Goal: Entertainment & Leisure: Browse casually

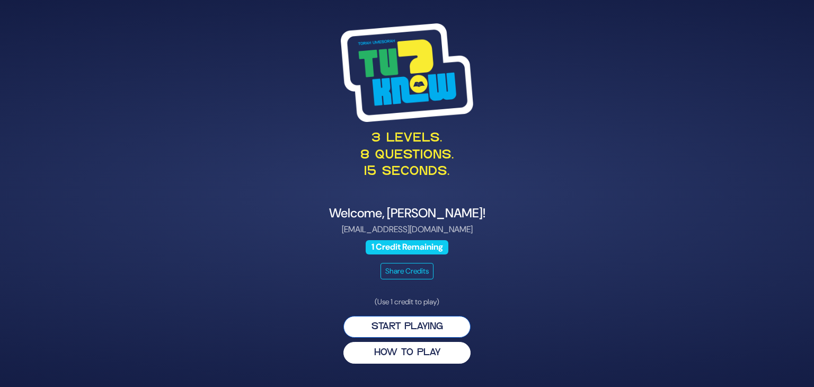
click at [445, 321] on button "Start Playing" at bounding box center [406, 327] width 127 height 22
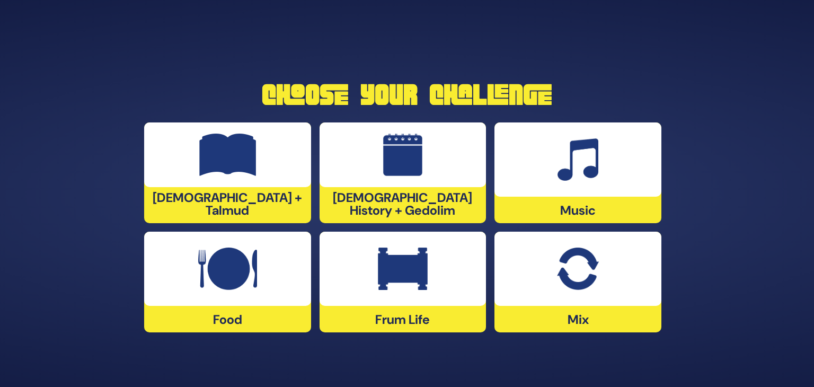
click at [682, 253] on div "Choose Your Challenge [DEMOGRAPHIC_DATA] + Talmud [DEMOGRAPHIC_DATA] History + …" at bounding box center [406, 206] width 555 height 269
click at [597, 279] on img at bounding box center [577, 268] width 41 height 42
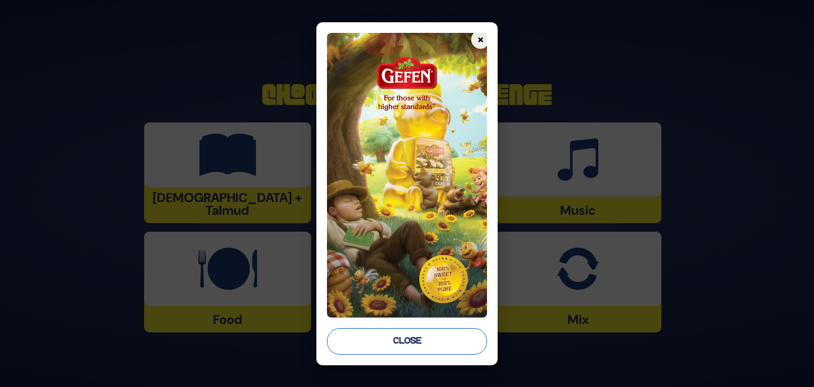
click at [447, 332] on button "Close" at bounding box center [407, 341] width 160 height 26
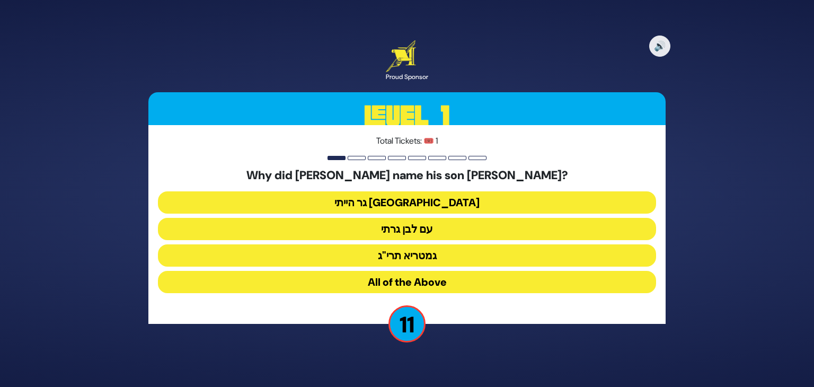
click at [425, 204] on button "גר הייתי [GEOGRAPHIC_DATA]" at bounding box center [407, 202] width 498 height 22
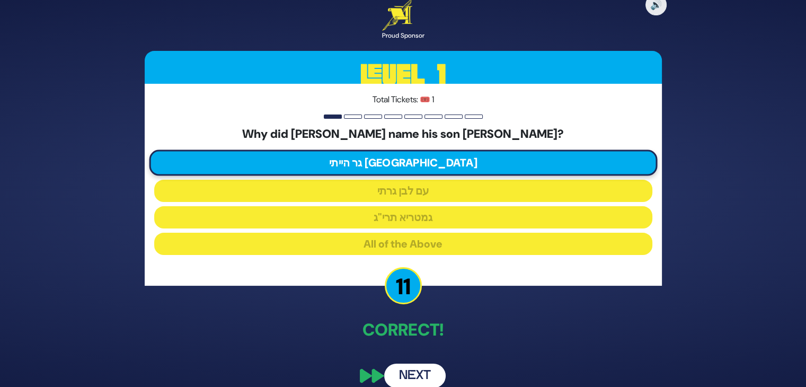
click at [417, 373] on button "Next" at bounding box center [414, 375] width 61 height 24
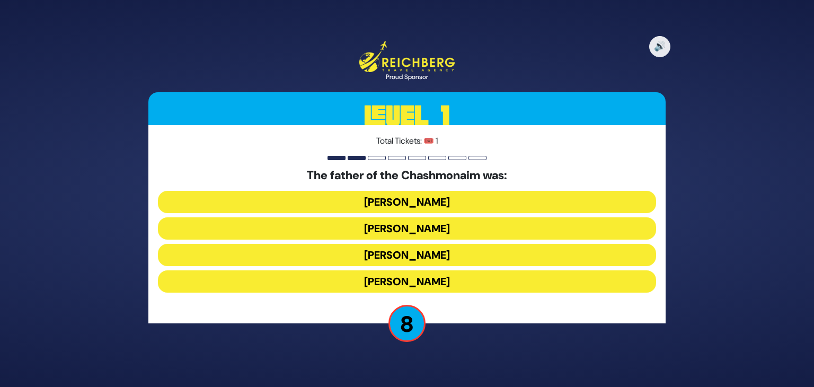
click at [375, 204] on button "[PERSON_NAME]" at bounding box center [407, 202] width 498 height 22
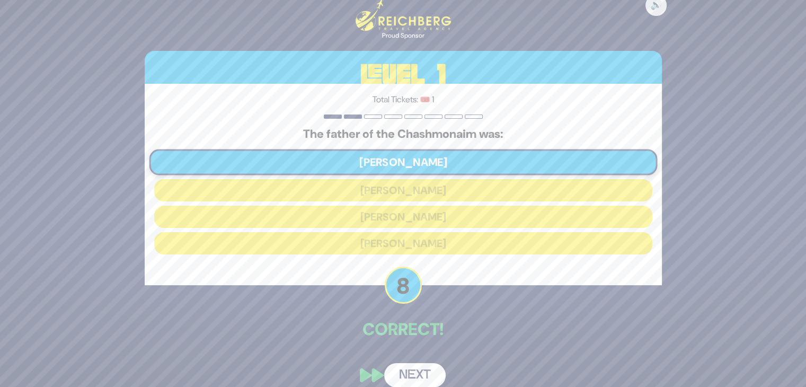
click at [403, 369] on button "Next" at bounding box center [414, 375] width 61 height 24
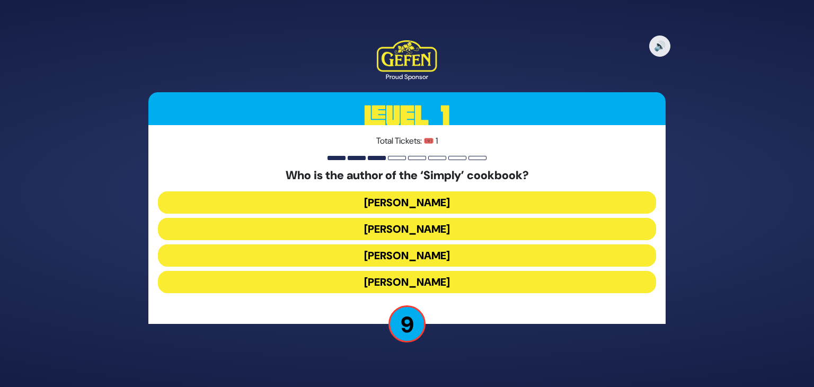
click at [352, 285] on button "[PERSON_NAME]" at bounding box center [407, 282] width 498 height 22
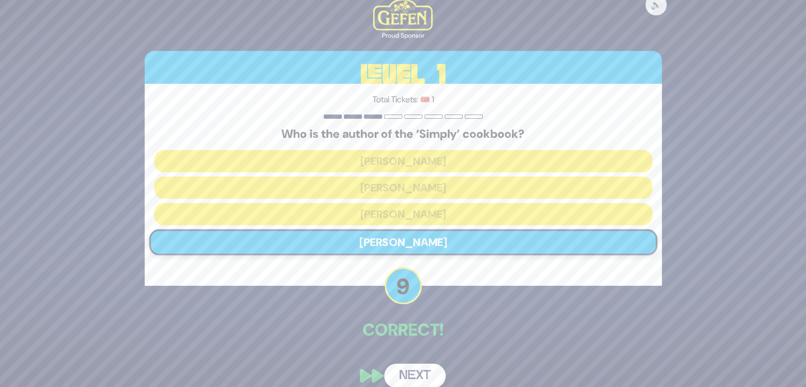
click at [413, 376] on button "Next" at bounding box center [414, 375] width 61 height 24
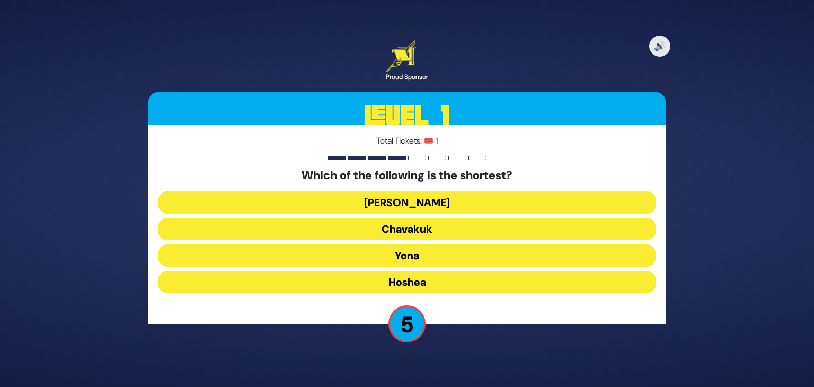
click at [368, 223] on button "Chavakuk" at bounding box center [407, 229] width 498 height 22
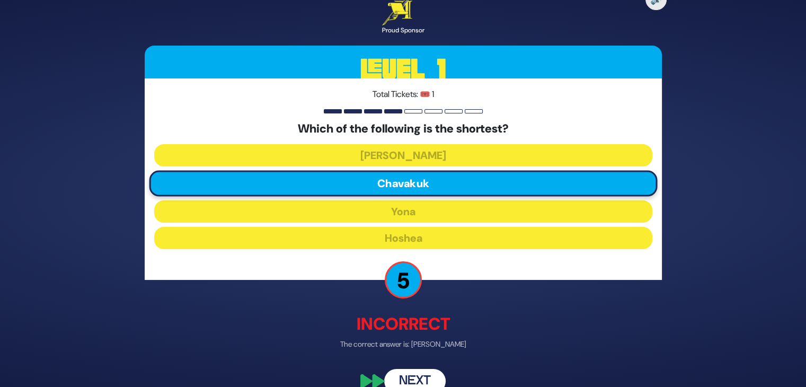
click at [424, 371] on button "Next" at bounding box center [414, 381] width 61 height 24
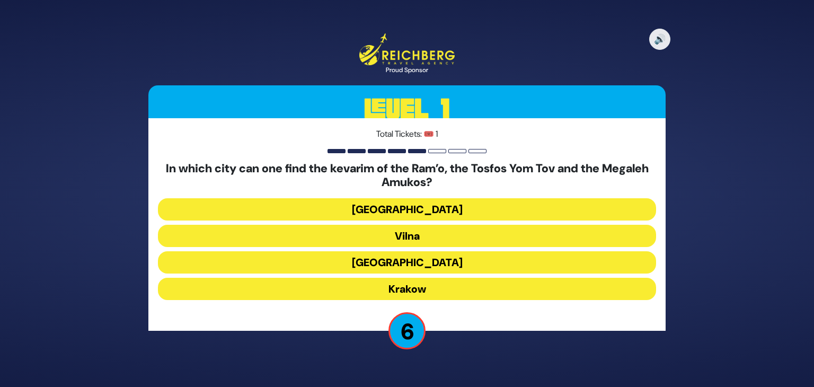
click at [424, 260] on button "[GEOGRAPHIC_DATA]" at bounding box center [407, 262] width 498 height 22
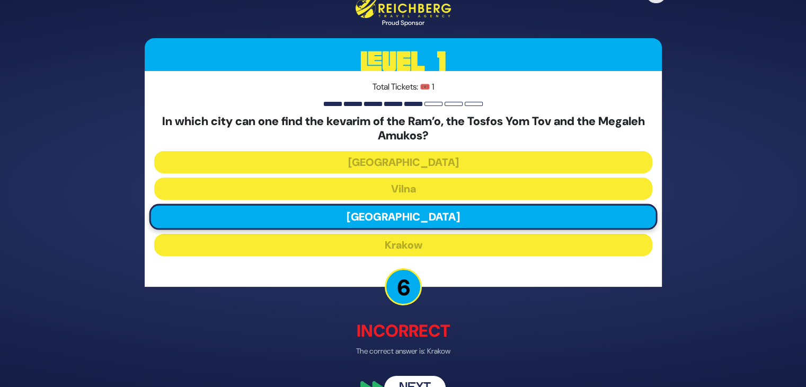
click at [394, 380] on button "Next" at bounding box center [414, 388] width 61 height 24
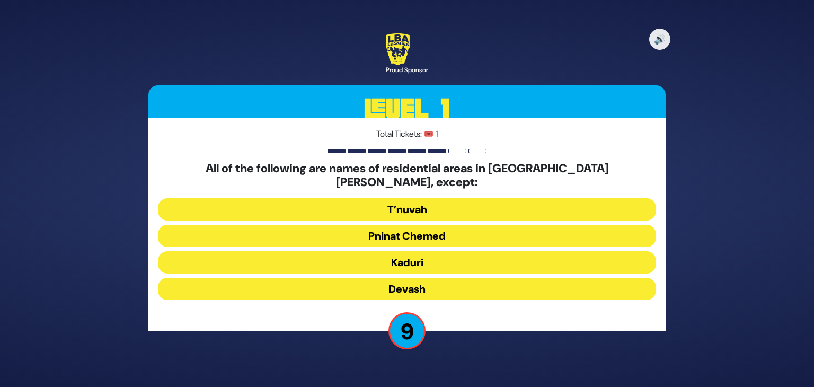
click at [387, 283] on button "Devash" at bounding box center [407, 289] width 498 height 22
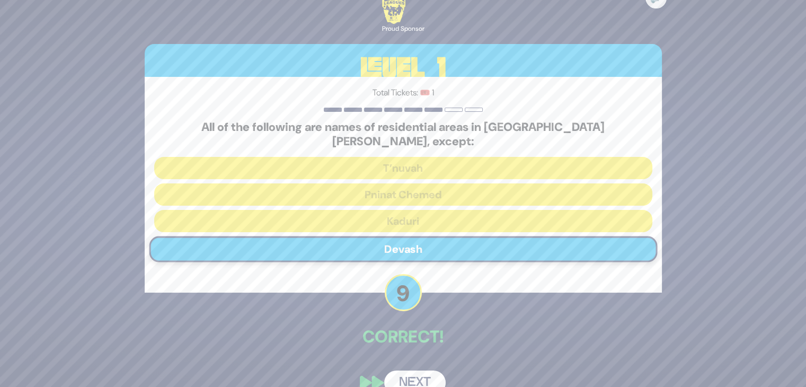
click at [410, 372] on button "Next" at bounding box center [414, 382] width 61 height 24
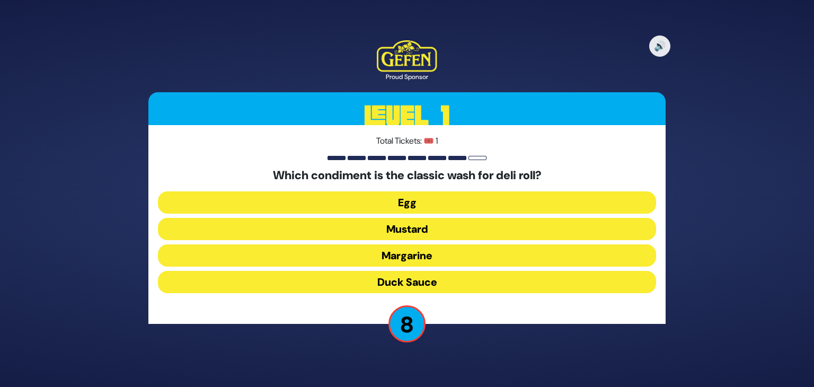
click at [358, 280] on button "Duck Sauce" at bounding box center [407, 282] width 498 height 22
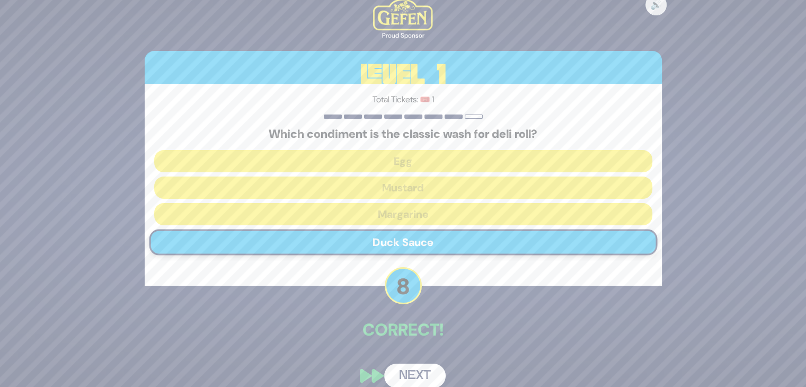
click at [422, 373] on button "Next" at bounding box center [414, 375] width 61 height 24
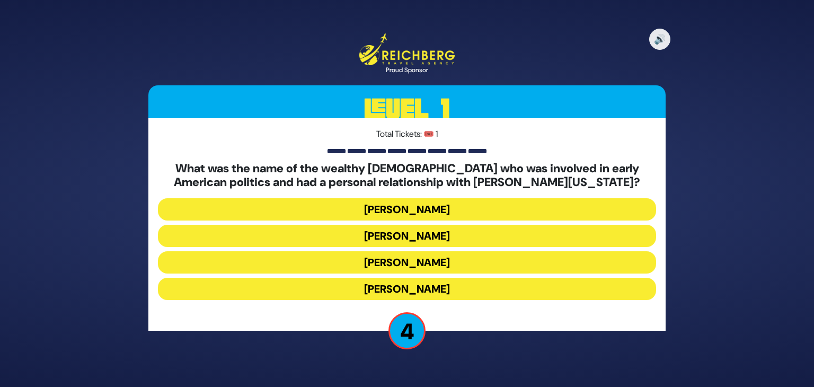
click at [349, 289] on button "[PERSON_NAME]" at bounding box center [407, 289] width 498 height 22
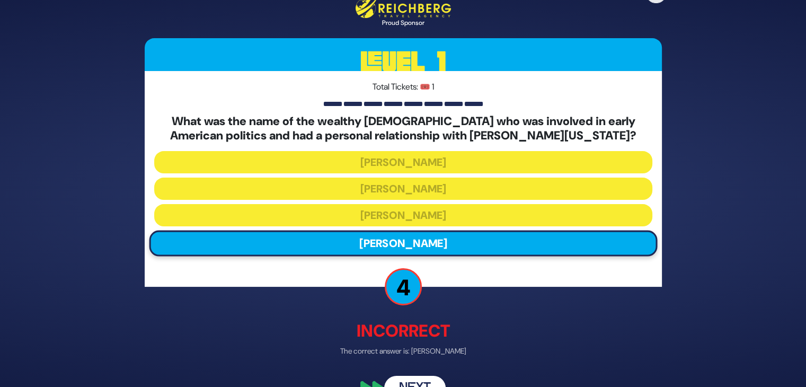
click at [413, 381] on button "Next" at bounding box center [414, 388] width 61 height 24
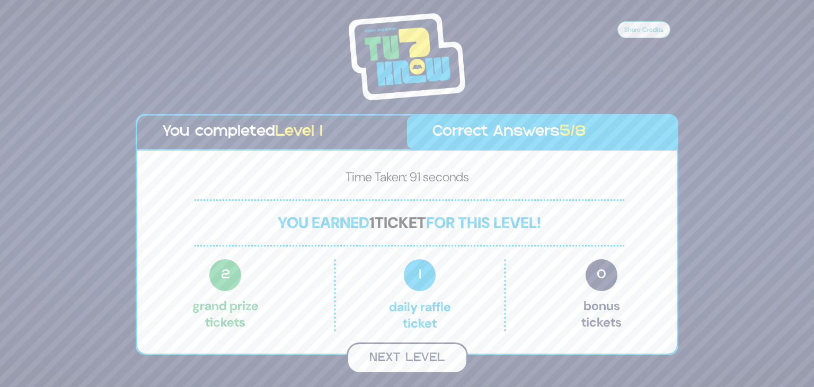
click at [376, 362] on button "Next Level" at bounding box center [406, 357] width 121 height 31
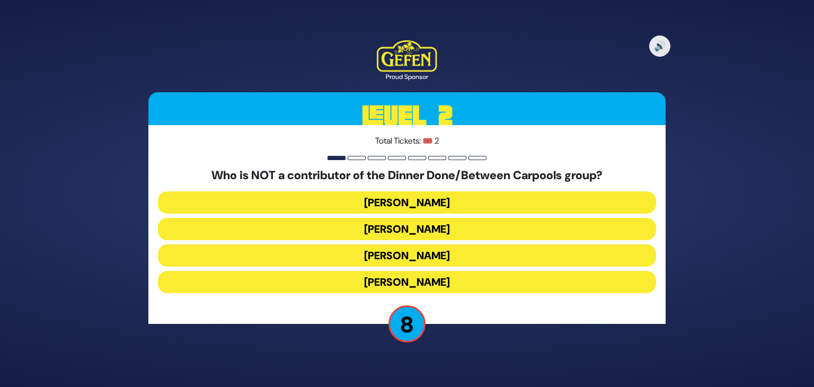
click at [347, 224] on button "[PERSON_NAME]" at bounding box center [407, 229] width 498 height 22
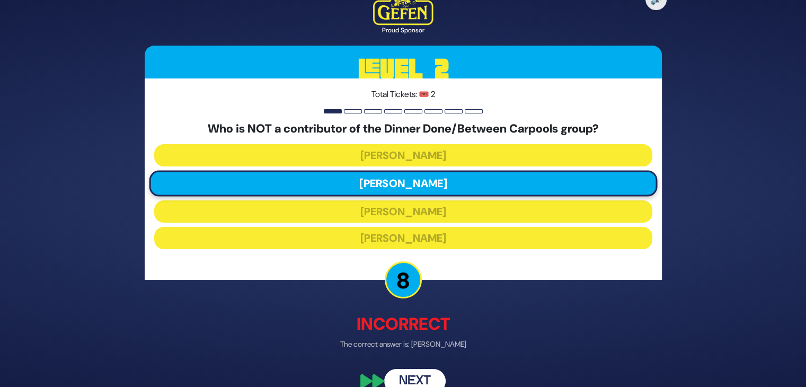
click at [418, 375] on button "Next" at bounding box center [414, 381] width 61 height 24
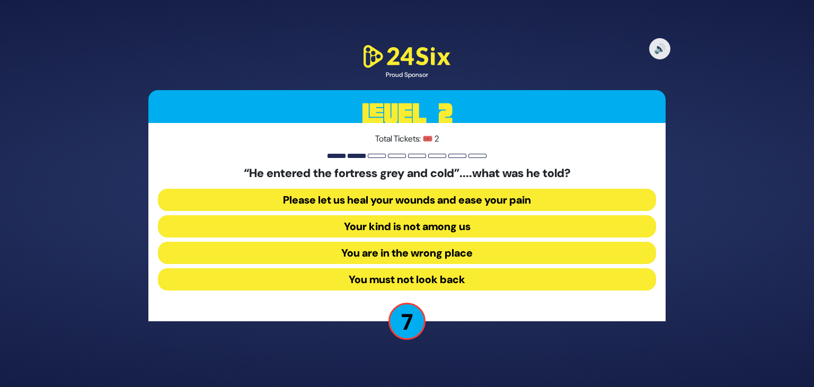
click at [402, 225] on button "Your kind is not among us" at bounding box center [407, 226] width 498 height 22
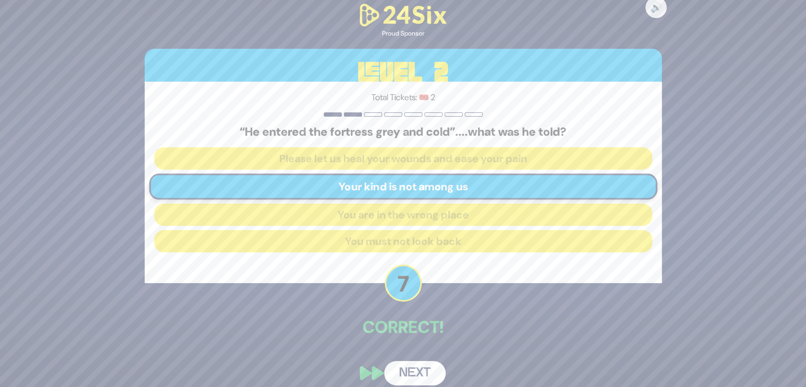
click at [418, 367] on button "Next" at bounding box center [414, 373] width 61 height 24
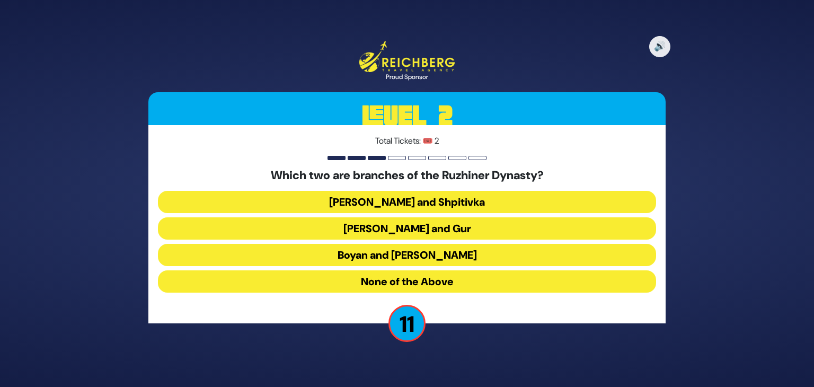
click at [361, 253] on button "Boyan and [PERSON_NAME]" at bounding box center [407, 255] width 498 height 22
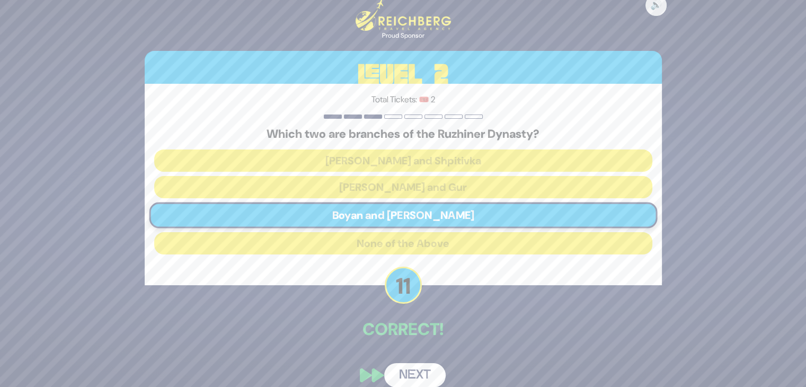
click at [411, 378] on button "Next" at bounding box center [414, 375] width 61 height 24
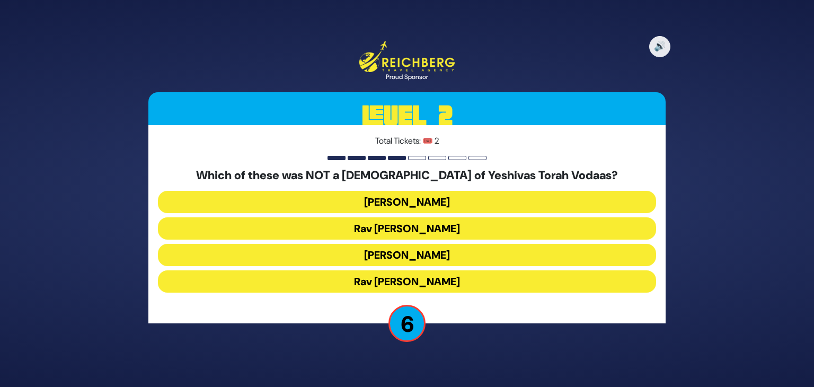
click at [317, 281] on button "Rav [PERSON_NAME]" at bounding box center [407, 281] width 498 height 22
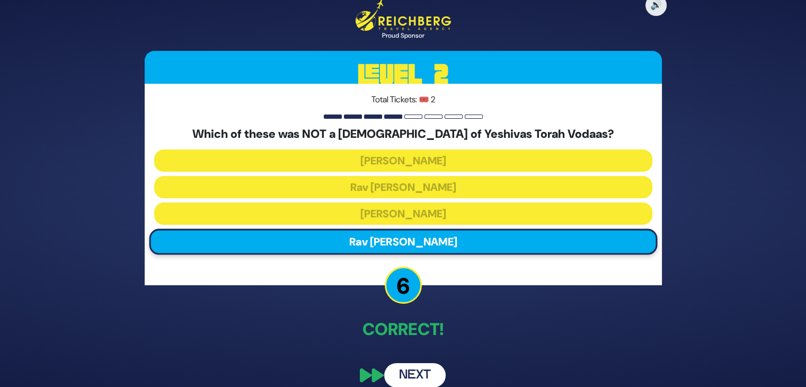
click at [401, 369] on button "Next" at bounding box center [414, 375] width 61 height 24
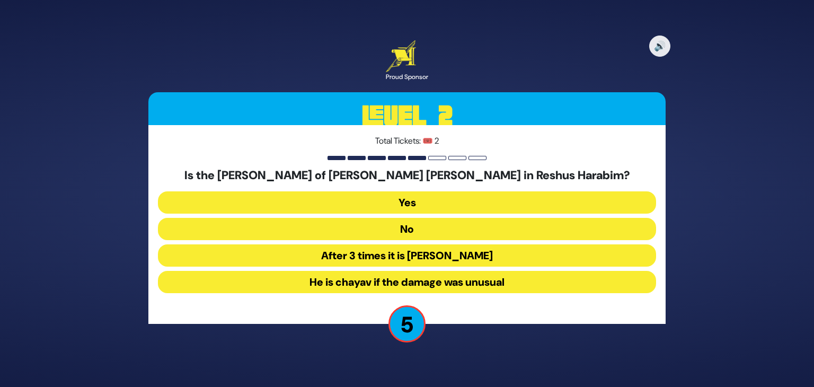
click at [379, 281] on button "He is chayav if the damage was unusual" at bounding box center [407, 282] width 498 height 22
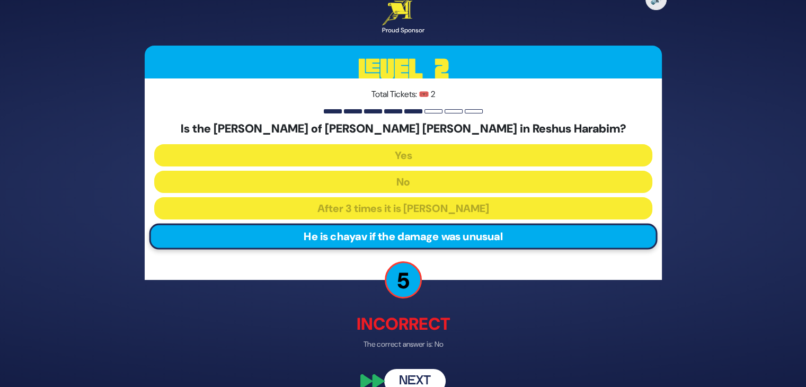
click at [410, 376] on button "Next" at bounding box center [414, 381] width 61 height 24
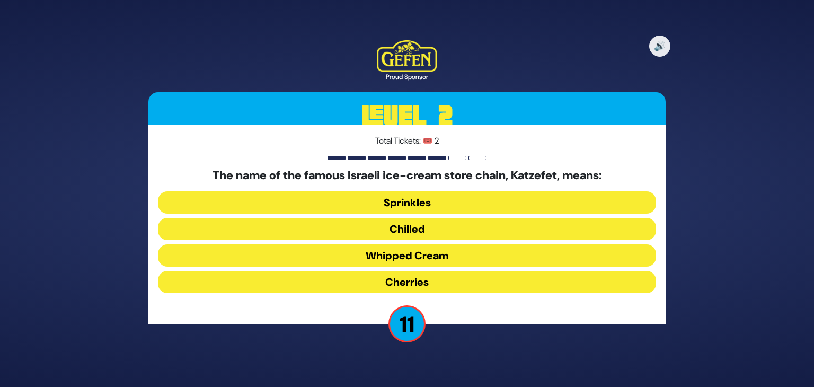
click at [396, 252] on button "Whipped Cream" at bounding box center [407, 255] width 498 height 22
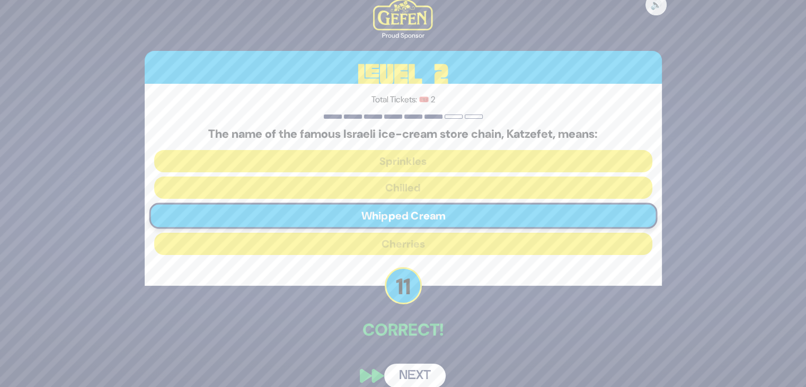
click at [409, 361] on div "🔊 Proud Sponsor Level 2 Total Tickets: 🎟️ 2 The name of the famous Israeli ice-…" at bounding box center [403, 193] width 542 height 414
click at [410, 372] on button "Next" at bounding box center [414, 375] width 61 height 24
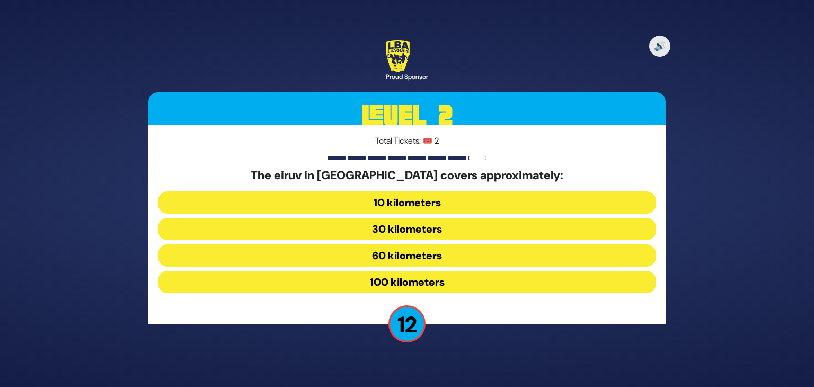
click at [411, 231] on button "30 kilometers" at bounding box center [407, 229] width 498 height 22
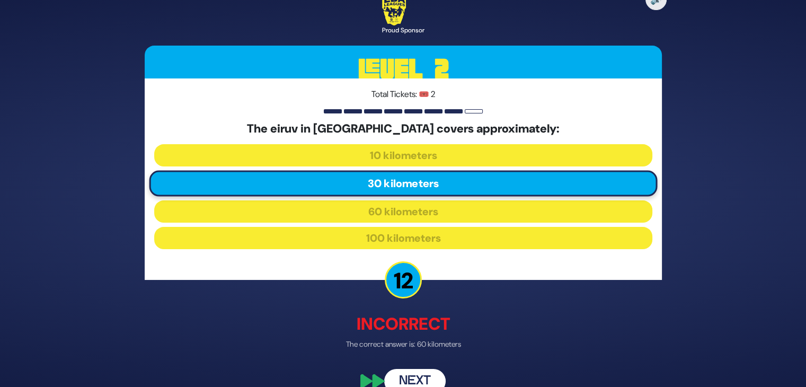
click at [417, 374] on button "Next" at bounding box center [414, 381] width 61 height 24
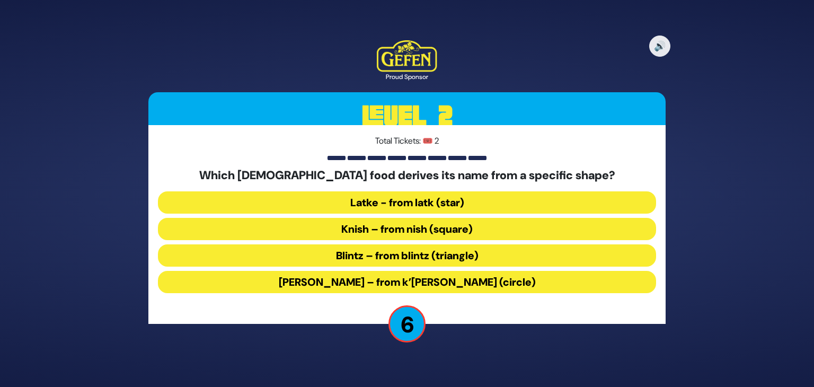
click at [385, 278] on button "[PERSON_NAME] – from k’[PERSON_NAME] (circle)" at bounding box center [407, 282] width 498 height 22
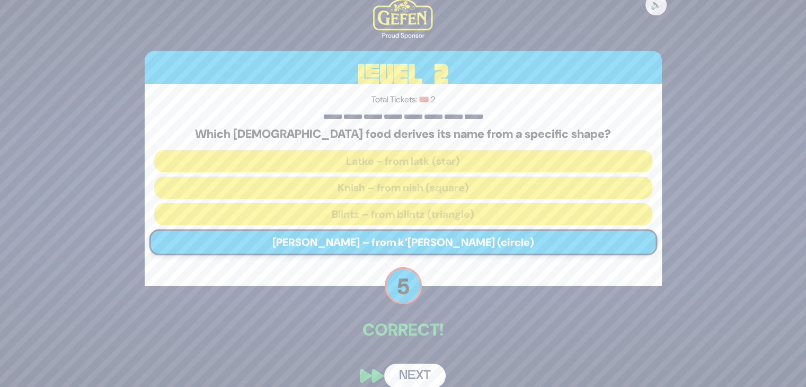
click at [419, 370] on button "Next" at bounding box center [414, 375] width 61 height 24
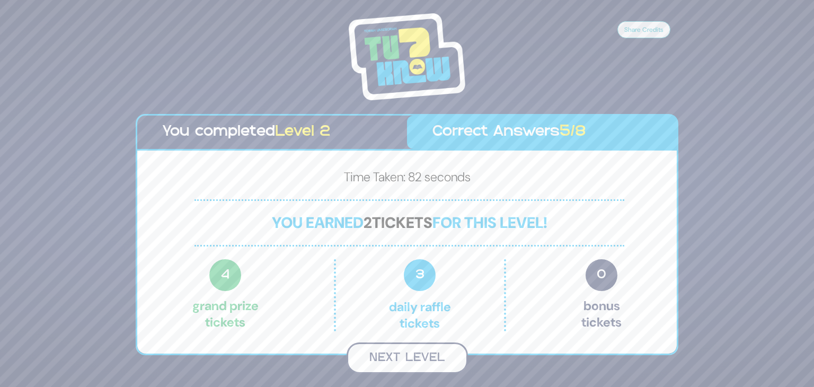
click at [425, 357] on button "Next Level" at bounding box center [406, 357] width 121 height 31
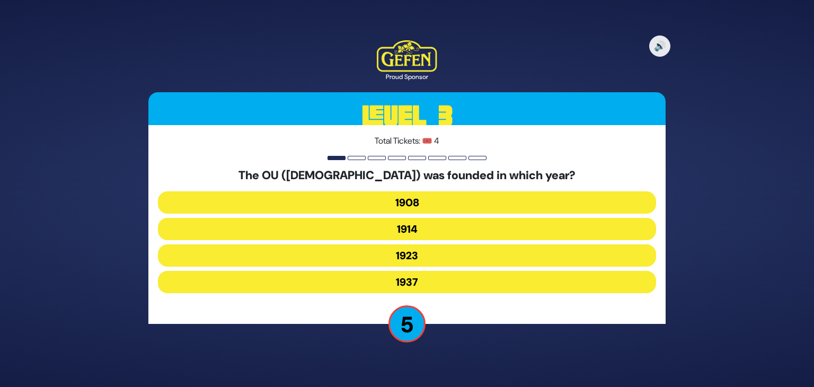
click at [431, 253] on button "1923" at bounding box center [407, 255] width 498 height 22
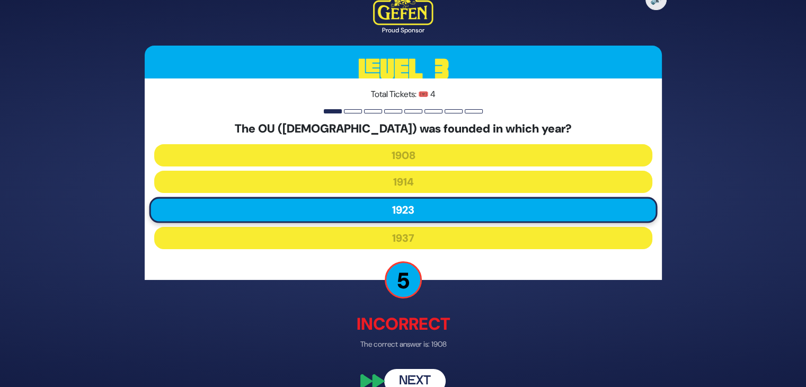
click at [406, 371] on button "Next" at bounding box center [414, 381] width 61 height 24
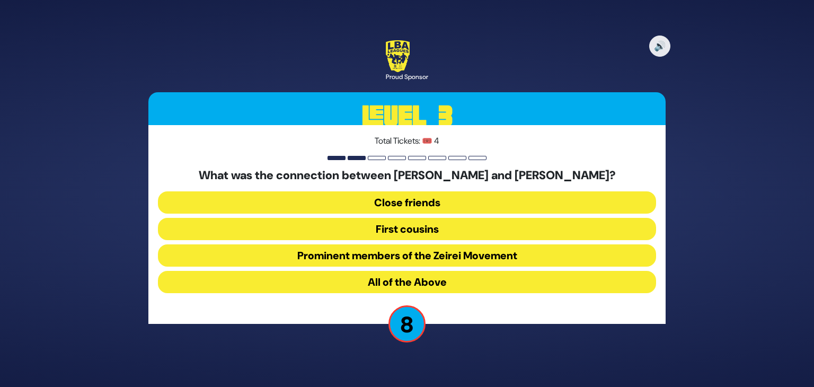
click at [379, 229] on button "First cousins" at bounding box center [407, 229] width 498 height 22
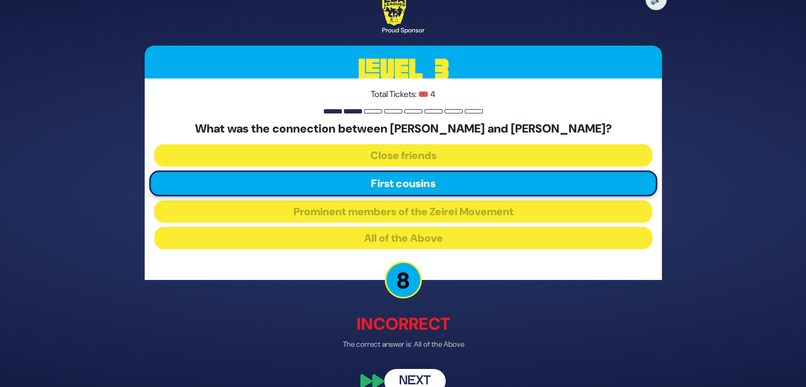
click at [407, 376] on button "Next" at bounding box center [414, 381] width 61 height 24
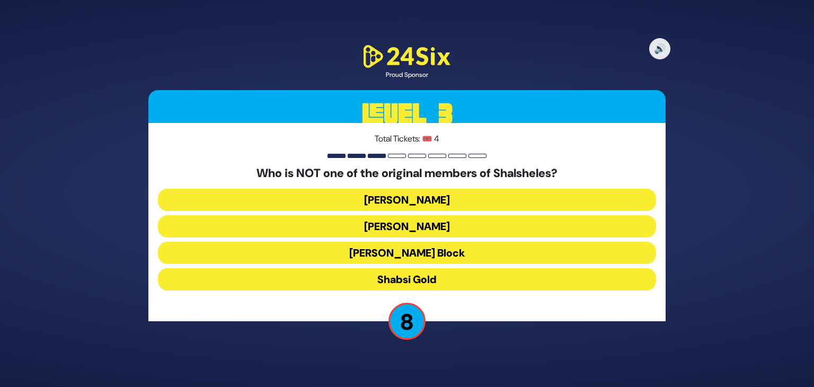
click at [319, 280] on button "Shabsi Gold" at bounding box center [407, 279] width 498 height 22
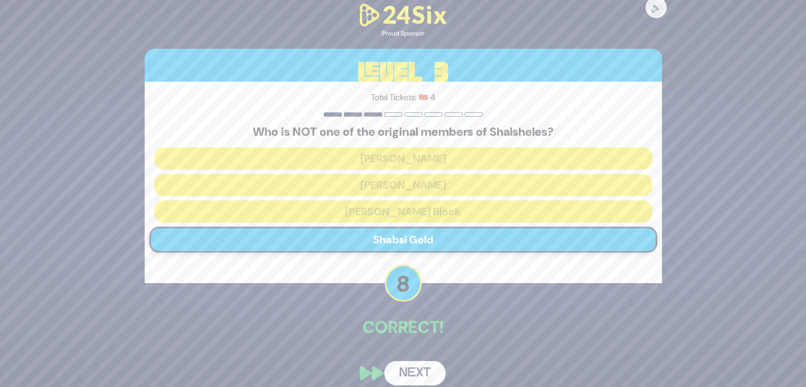
click at [404, 367] on button "Next" at bounding box center [414, 373] width 61 height 24
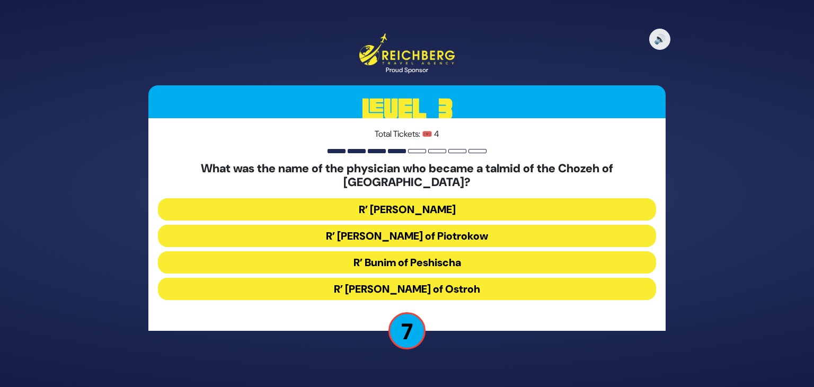
click at [345, 229] on button "R’ [PERSON_NAME] of Piotrokow" at bounding box center [407, 236] width 498 height 22
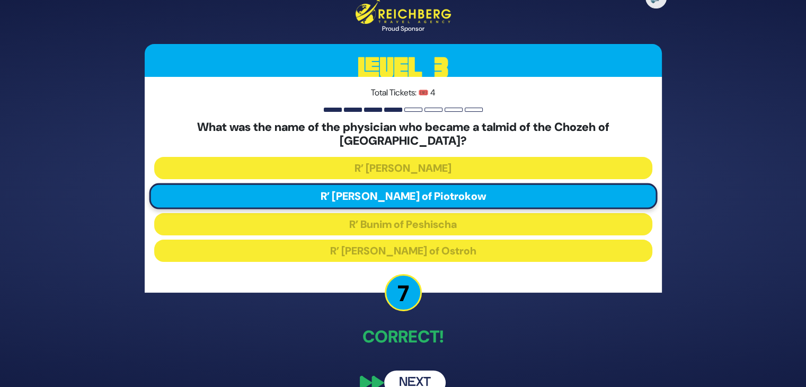
click at [419, 376] on button "Next" at bounding box center [414, 382] width 61 height 24
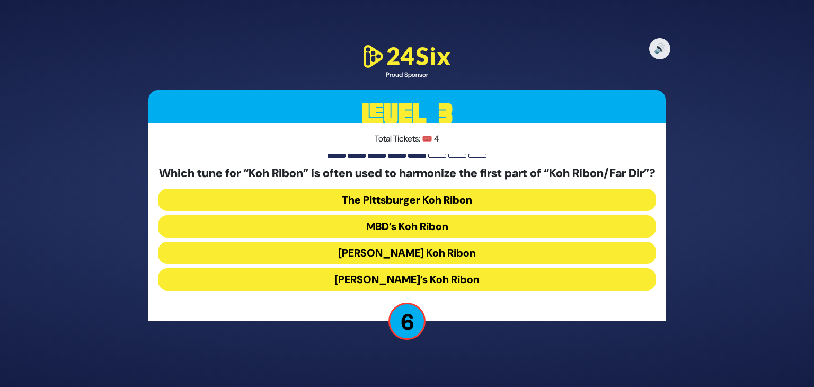
click at [472, 237] on button "MBD’s Koh Ribon" at bounding box center [407, 226] width 498 height 22
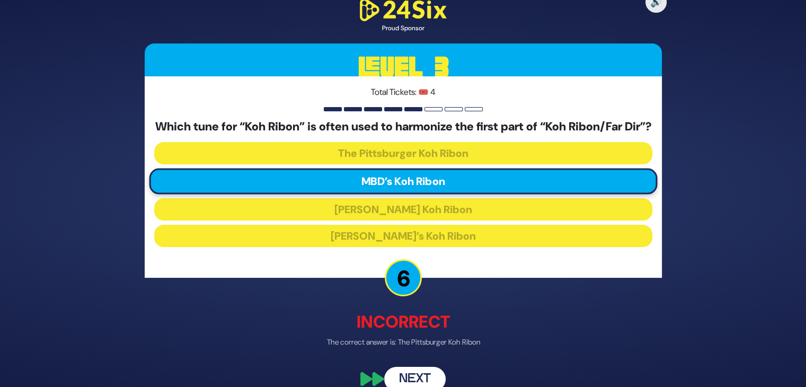
click at [419, 373] on button "Next" at bounding box center [414, 379] width 61 height 24
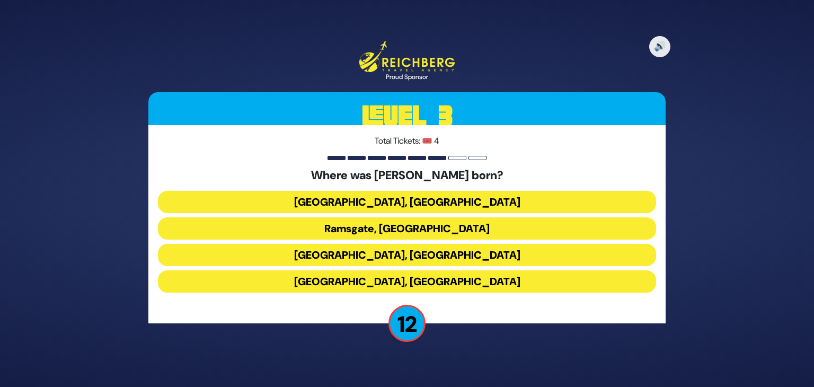
click at [433, 199] on button "[GEOGRAPHIC_DATA], [GEOGRAPHIC_DATA]" at bounding box center [407, 202] width 498 height 22
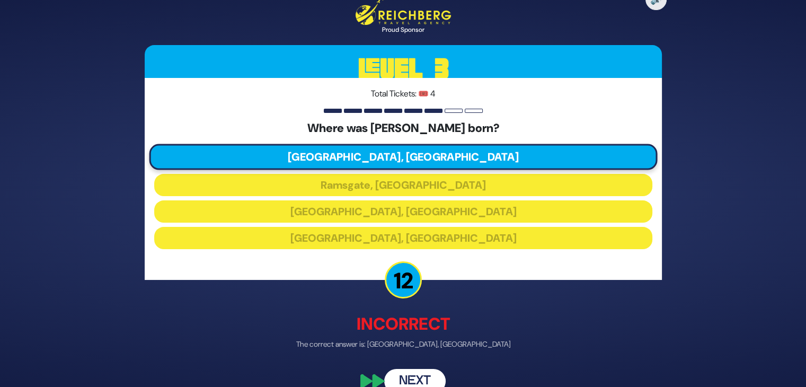
click at [411, 370] on button "Next" at bounding box center [414, 381] width 61 height 24
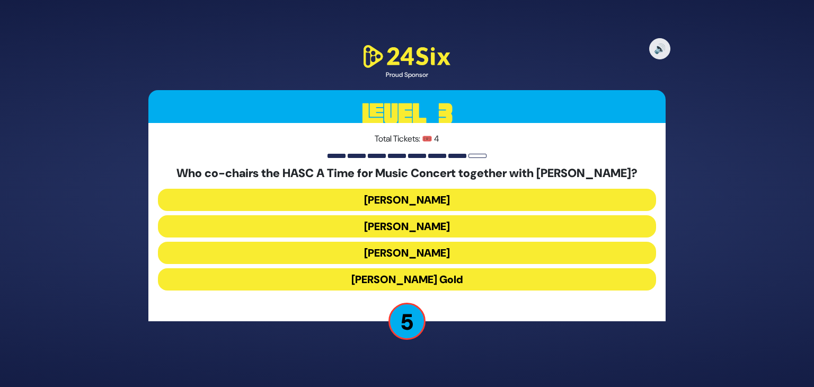
click at [439, 226] on button "[PERSON_NAME]" at bounding box center [407, 226] width 498 height 22
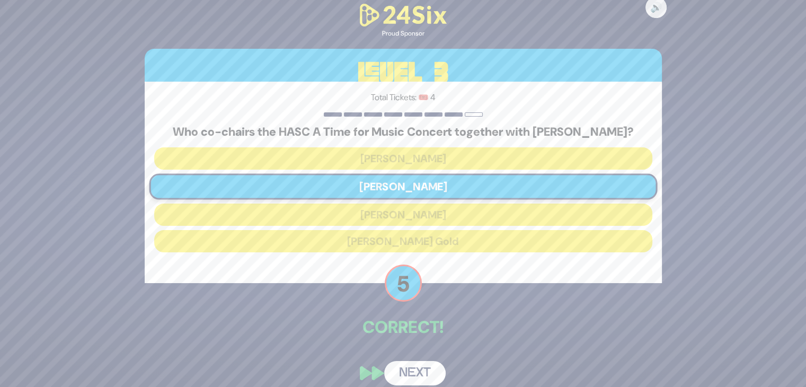
click at [412, 368] on button "Next" at bounding box center [414, 373] width 61 height 24
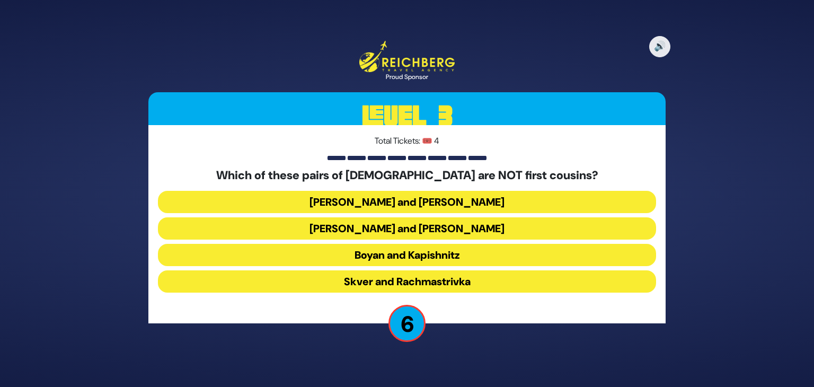
click at [445, 233] on button "[PERSON_NAME] and [PERSON_NAME]" at bounding box center [407, 228] width 498 height 22
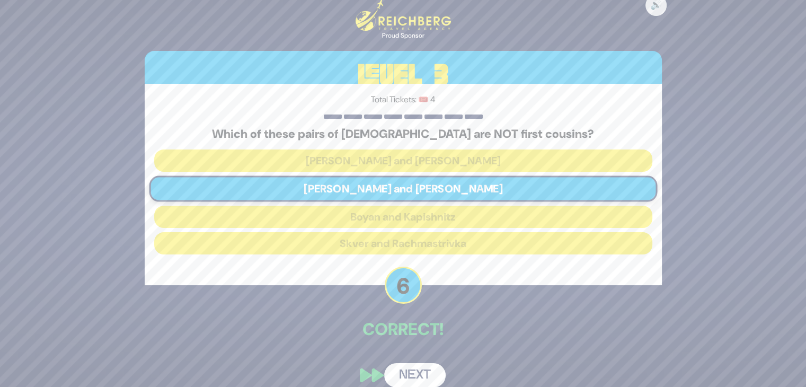
click at [424, 366] on button "Next" at bounding box center [414, 375] width 61 height 24
